Goal: Navigation & Orientation: Go to known website

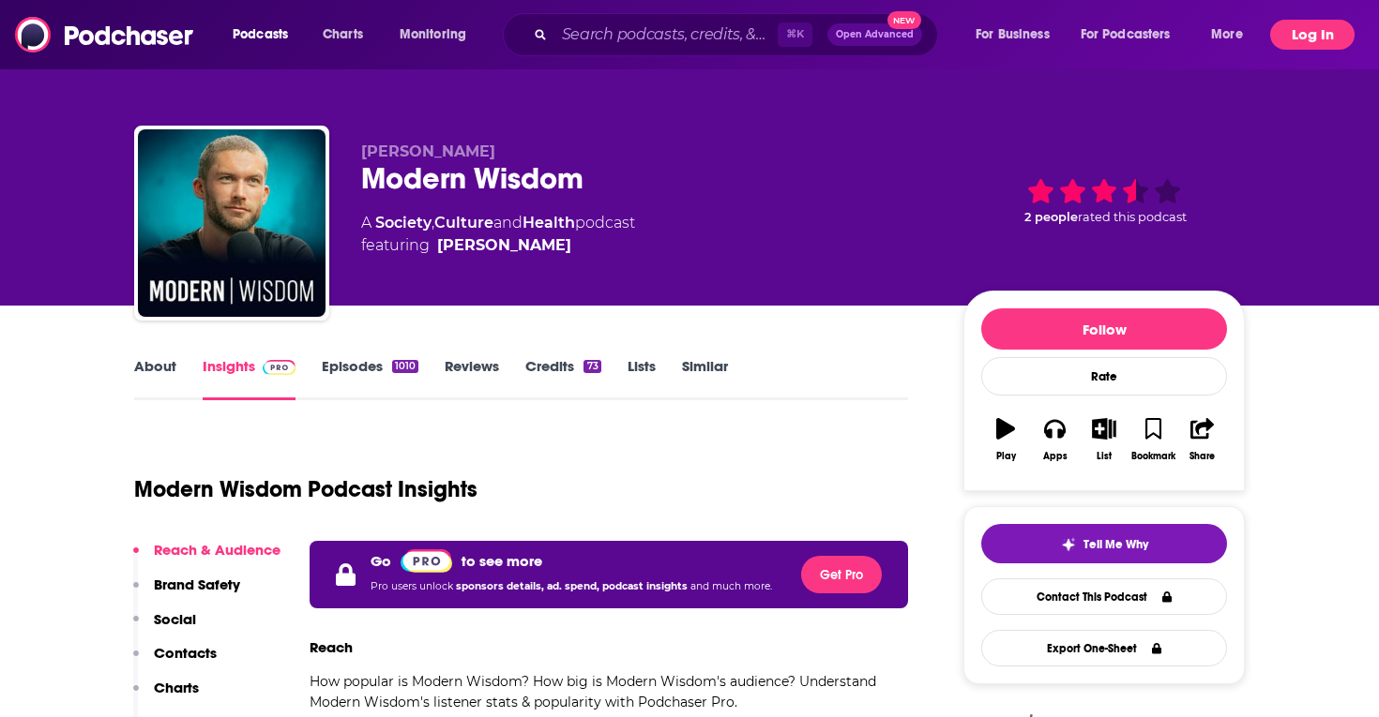
click at [1305, 38] on button "Log In" at bounding box center [1312, 35] width 84 height 30
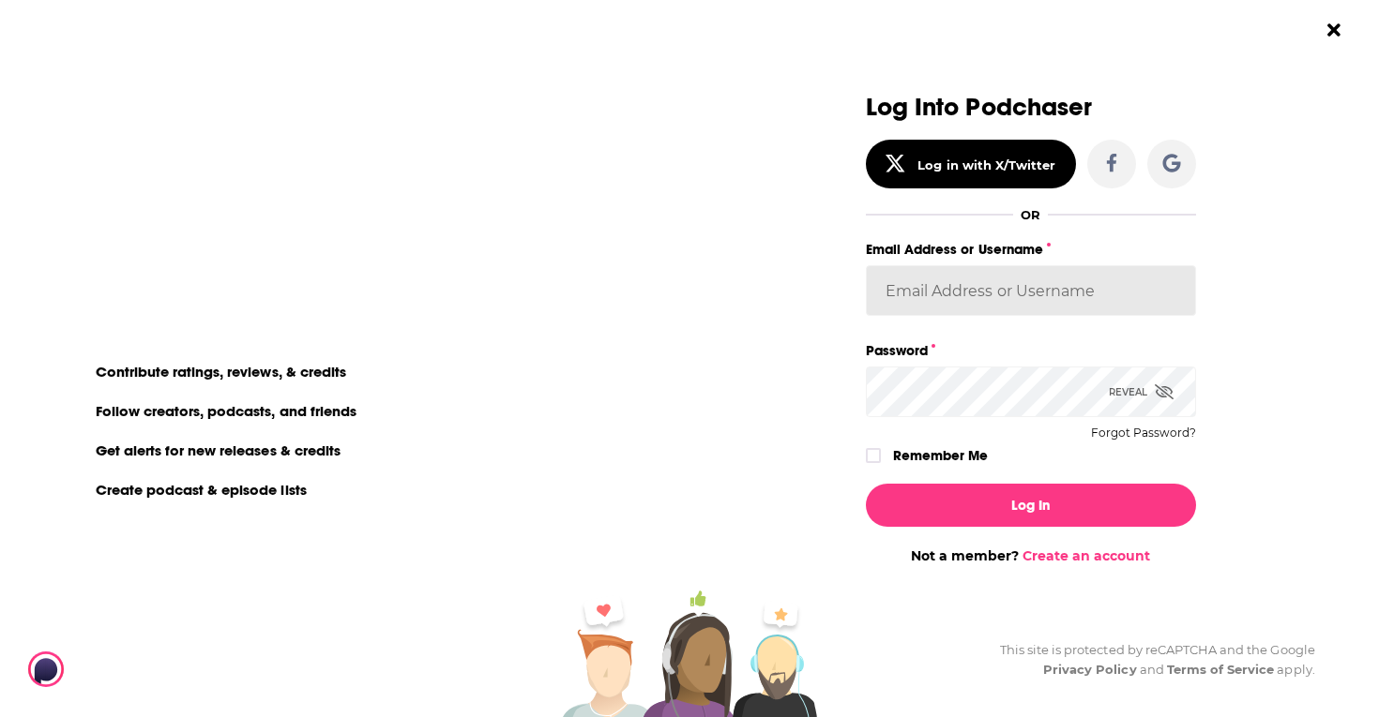
type input "sydneyk"
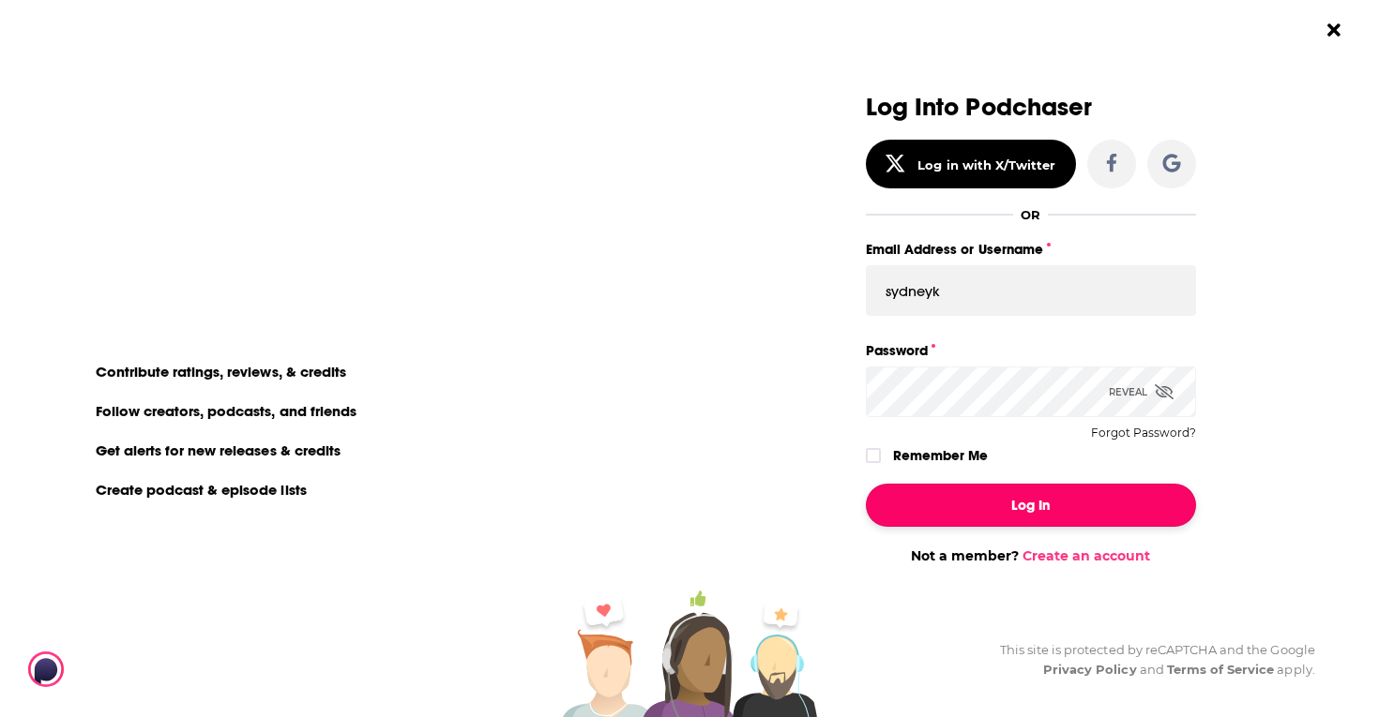
click at [1023, 505] on button "Log In" at bounding box center [1031, 505] width 330 height 43
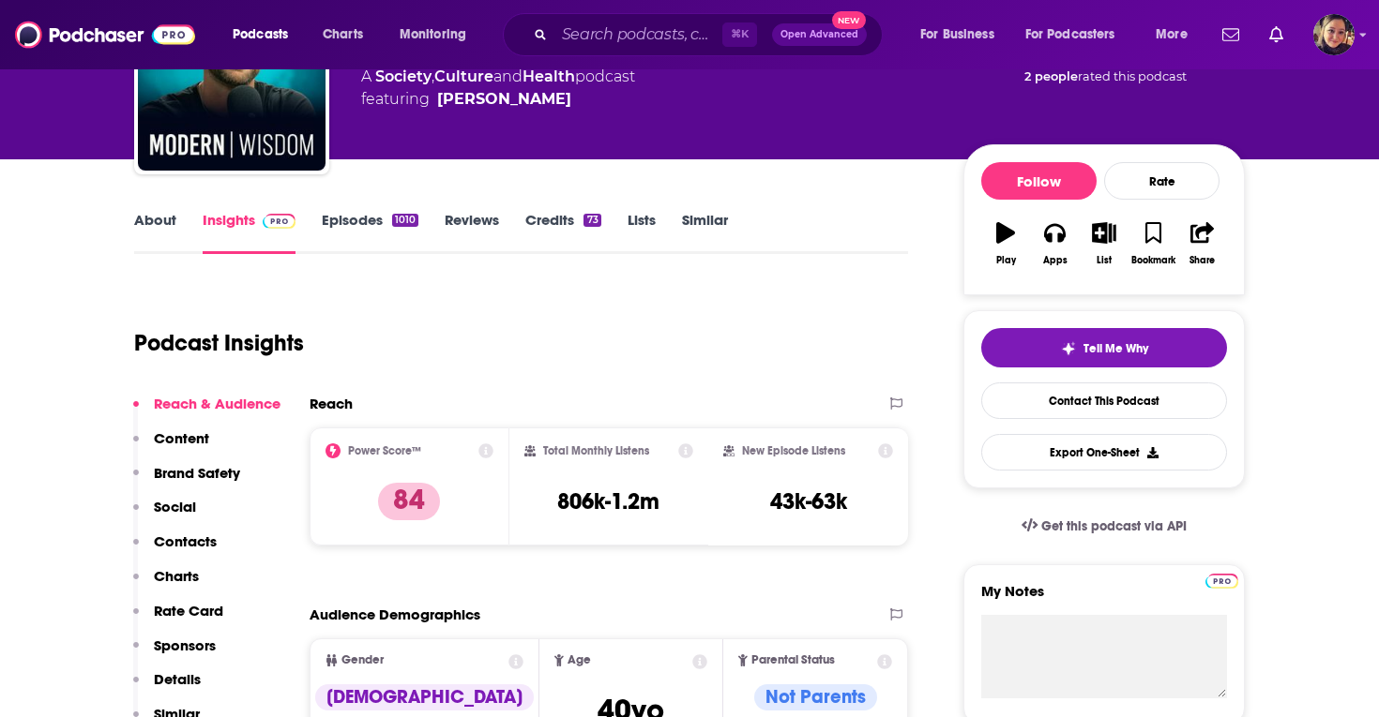
scroll to position [148, 0]
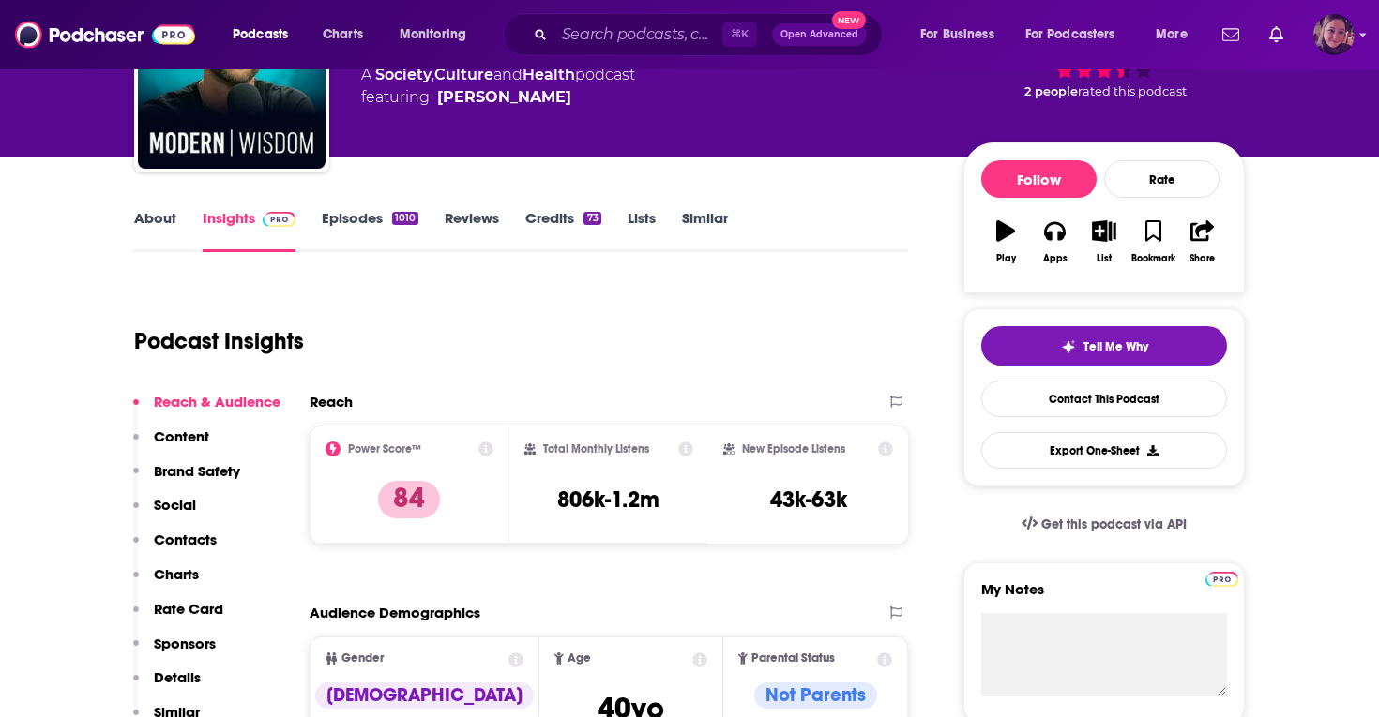
click at [1331, 53] on img "Logged in as Sydneyk" at bounding box center [1333, 34] width 41 height 41
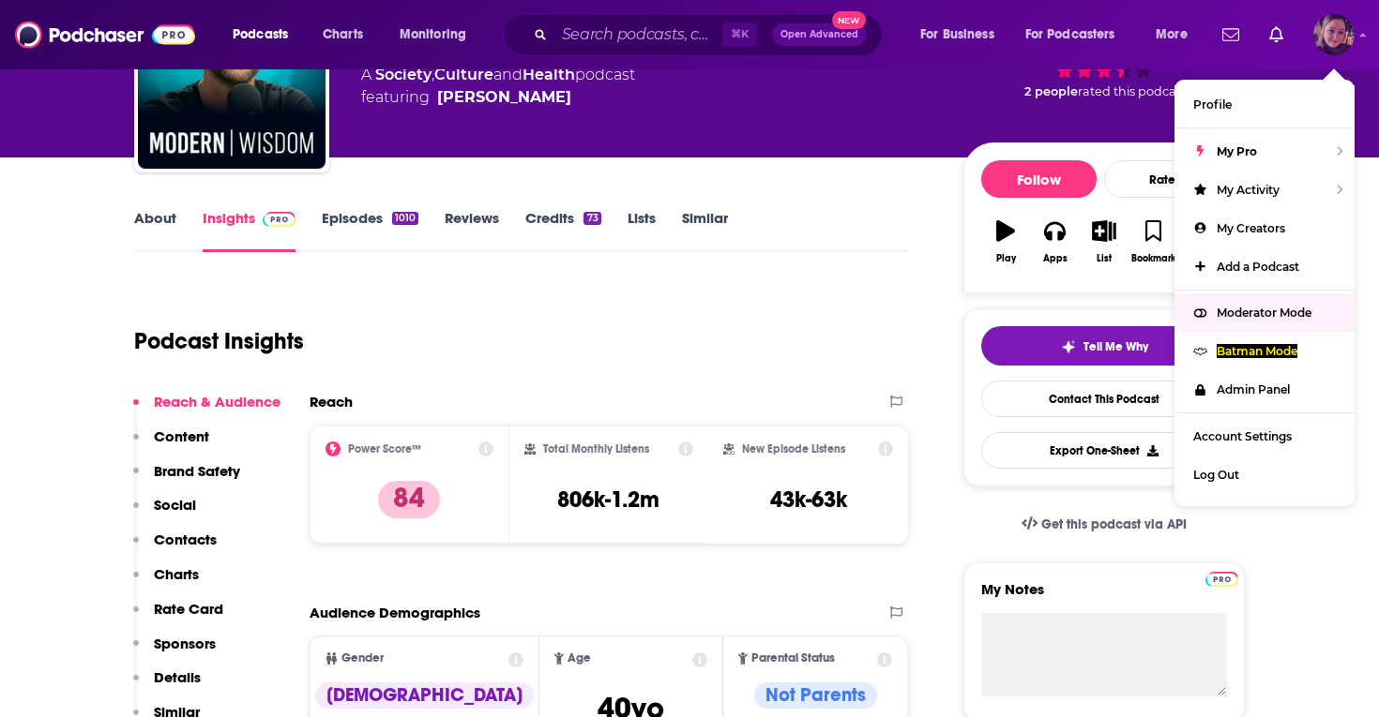
click at [1241, 309] on span "Moderator Mode" at bounding box center [1263, 313] width 95 height 14
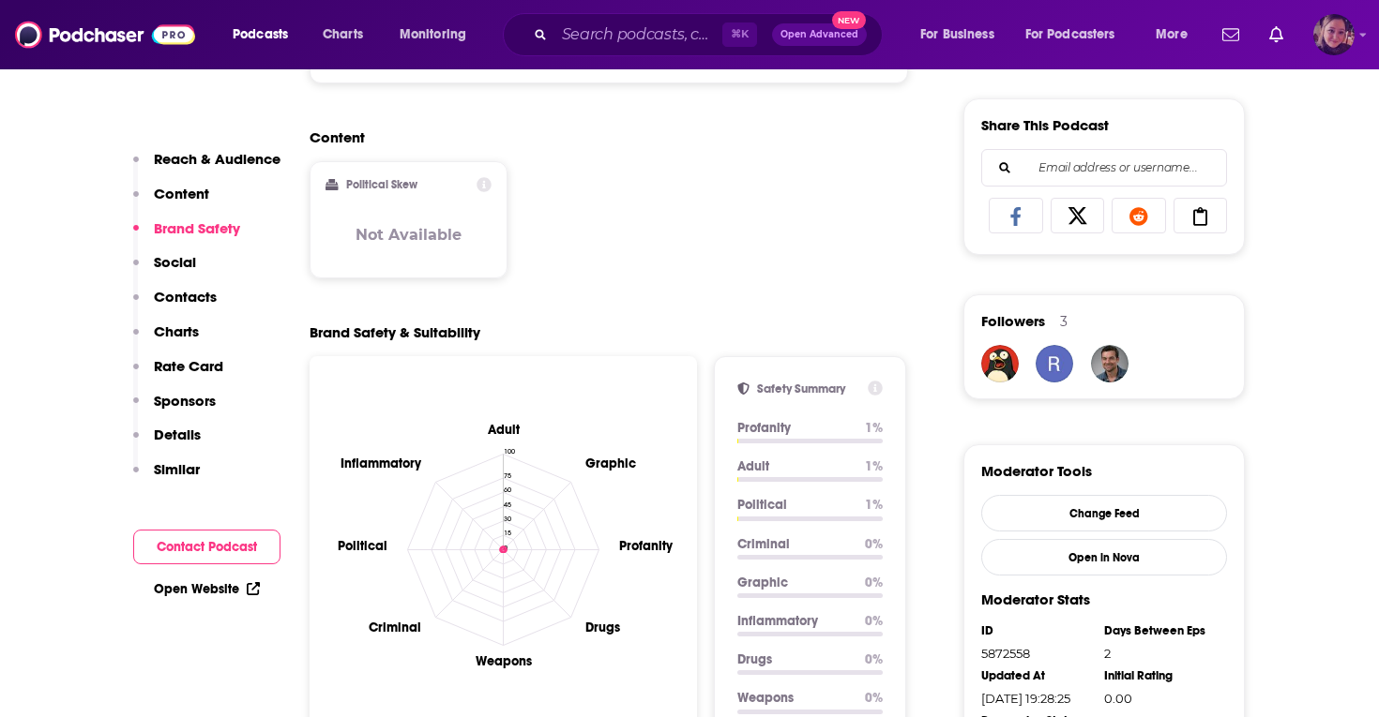
scroll to position [1099, 0]
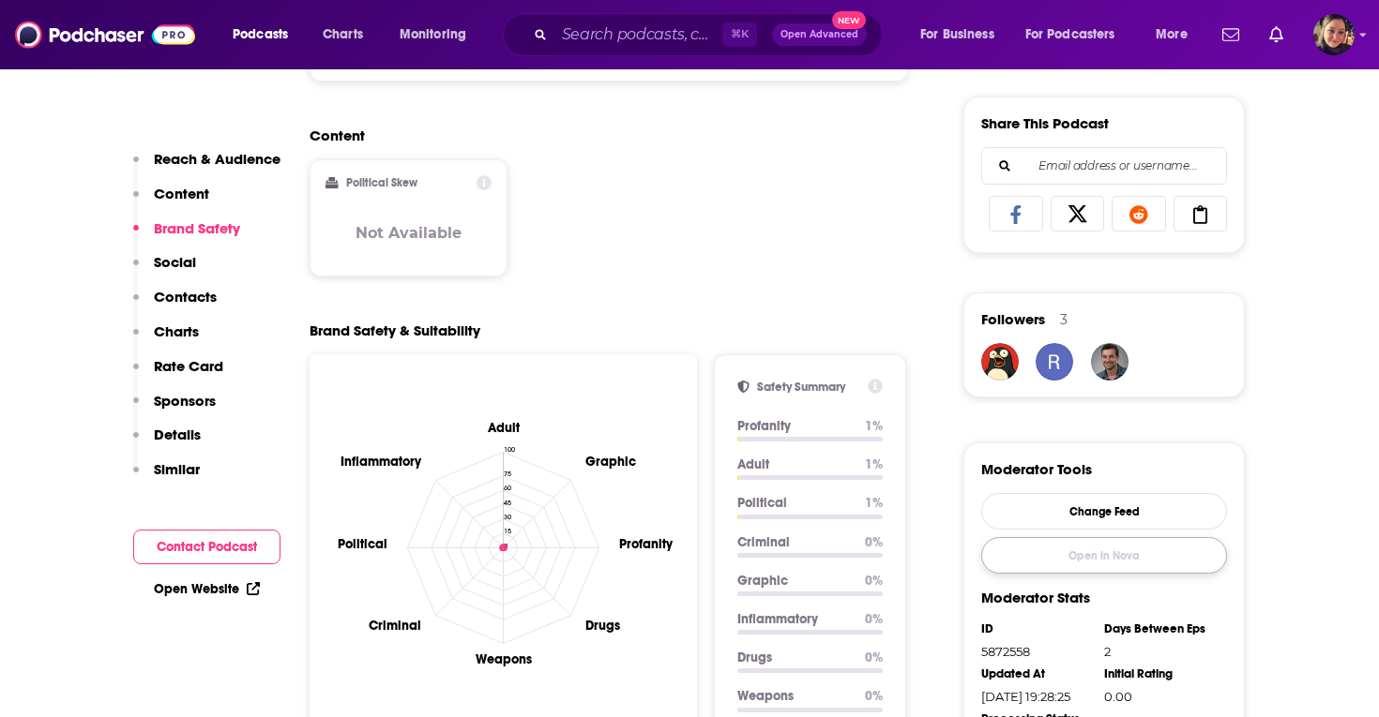
click at [1099, 561] on link "Open in Nova" at bounding box center [1104, 555] width 246 height 37
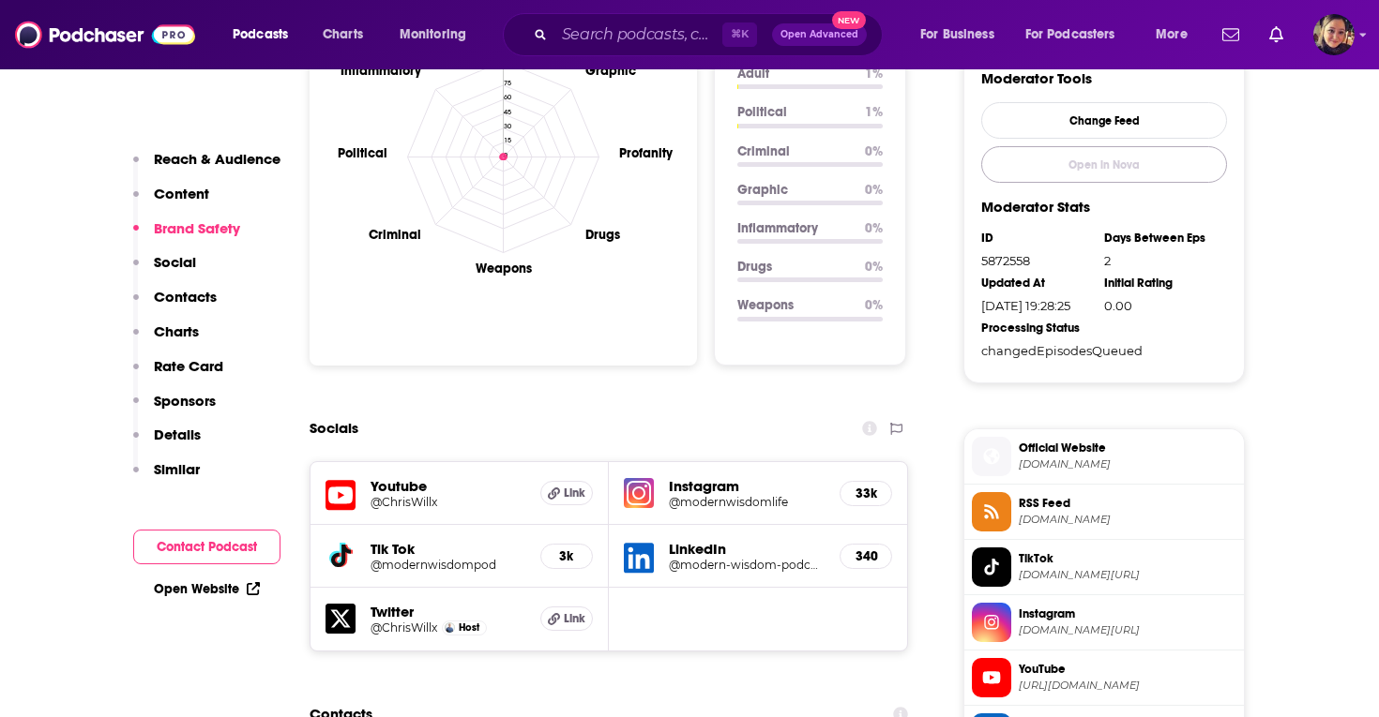
scroll to position [1659, 0]
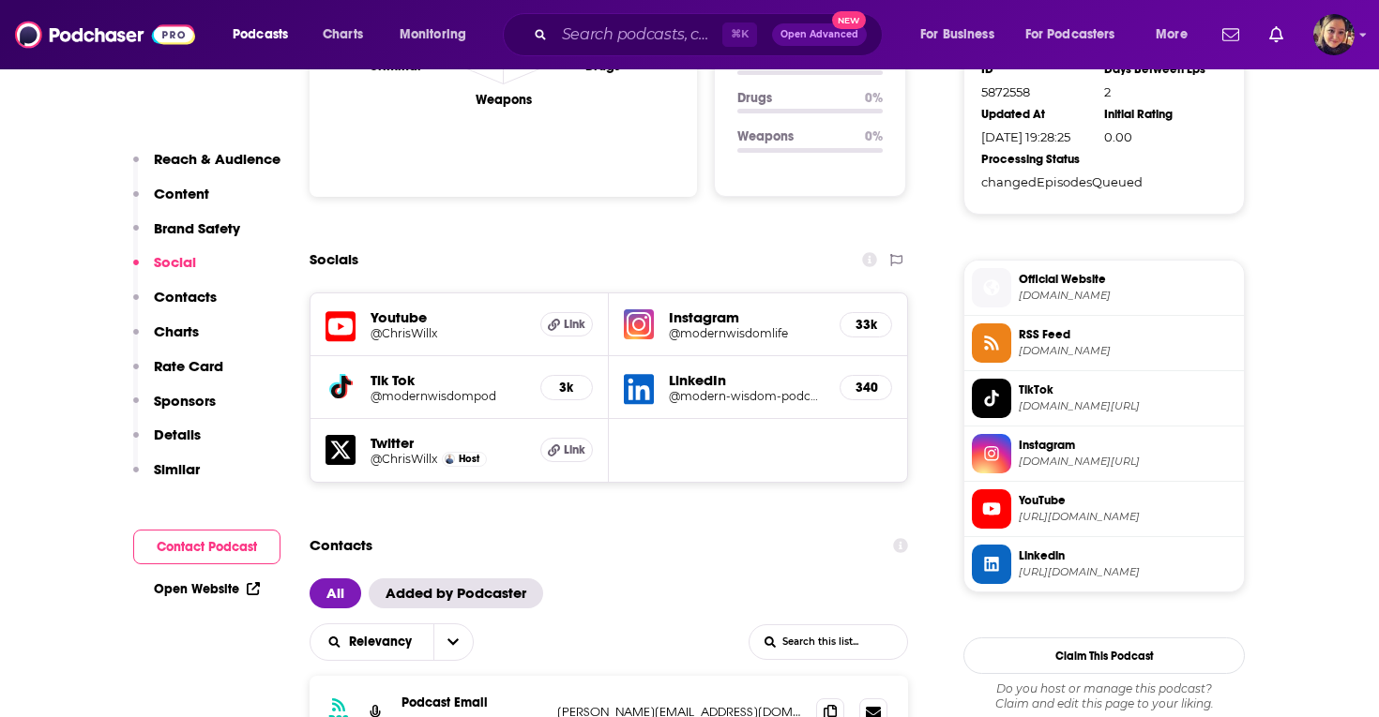
click at [709, 324] on h5 "Instagram" at bounding box center [747, 318] width 156 height 18
click at [710, 338] on h5 "@modernwisdomlife" at bounding box center [747, 333] width 156 height 14
